Goal: Find specific page/section: Find specific page/section

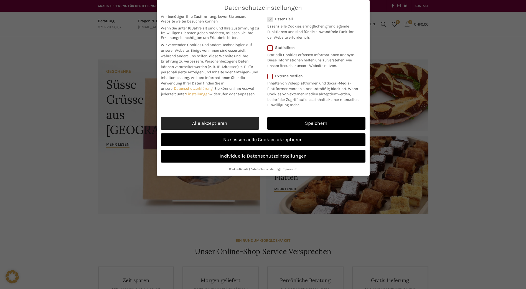
click at [221, 122] on link "Alle akzeptieren" at bounding box center [210, 123] width 98 height 13
checkbox input "true"
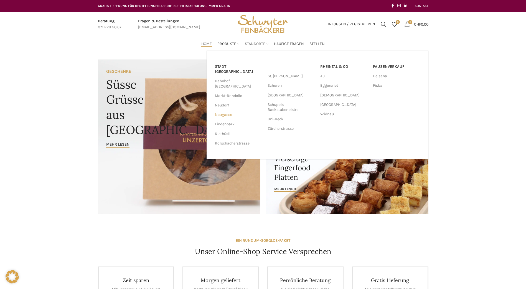
click at [226, 110] on link "Neugasse" at bounding box center [238, 114] width 47 height 9
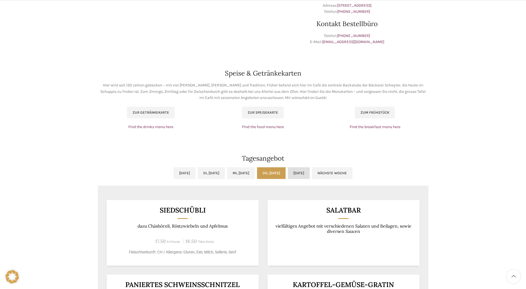
scroll to position [333, 0]
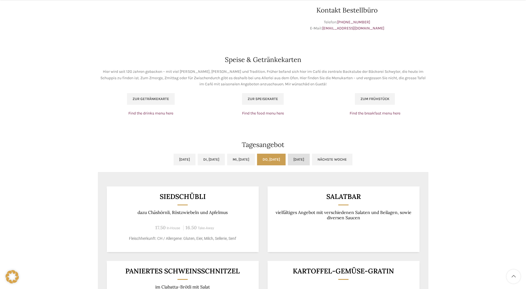
click at [310, 160] on link "[DATE]" at bounding box center [299, 159] width 22 height 12
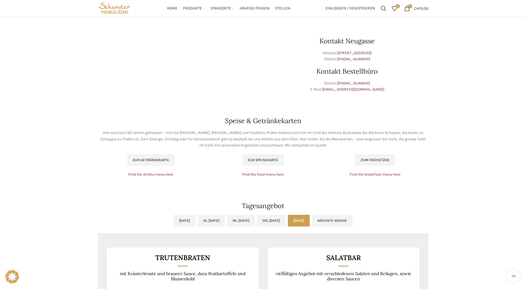
scroll to position [222, 0]
